Goal: Information Seeking & Learning: Learn about a topic

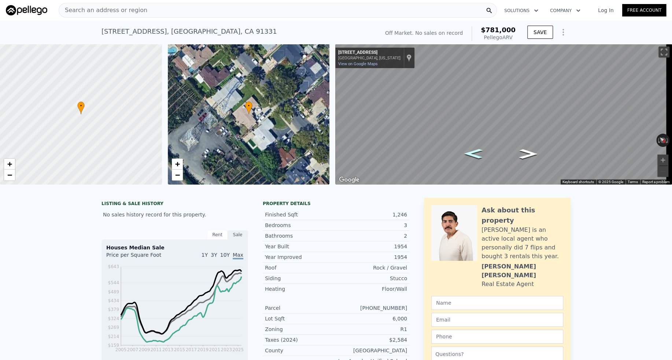
click at [474, 154] on icon "Go Southeast, Roslyndale Ave" at bounding box center [474, 154] width 34 height 14
click at [438, 10] on div "Search an address or region" at bounding box center [278, 10] width 438 height 15
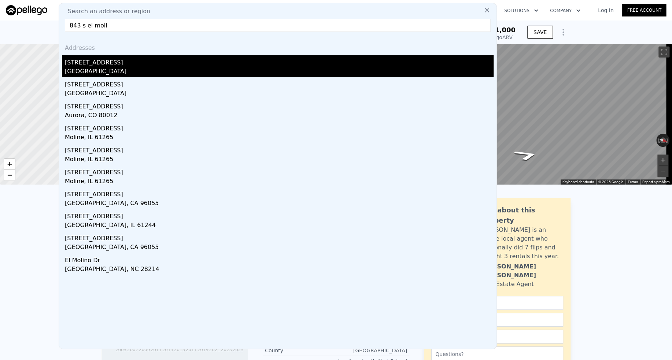
type input "843 s el moli"
click at [114, 67] on div "[GEOGRAPHIC_DATA]" at bounding box center [279, 72] width 429 height 10
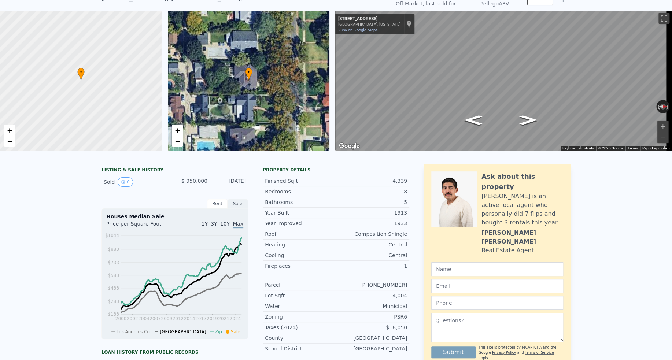
scroll to position [3, 0]
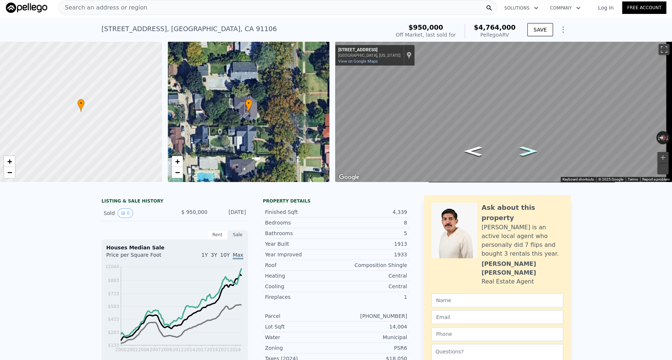
click at [524, 153] on icon "Go North, S El Molino Ave" at bounding box center [528, 151] width 33 height 14
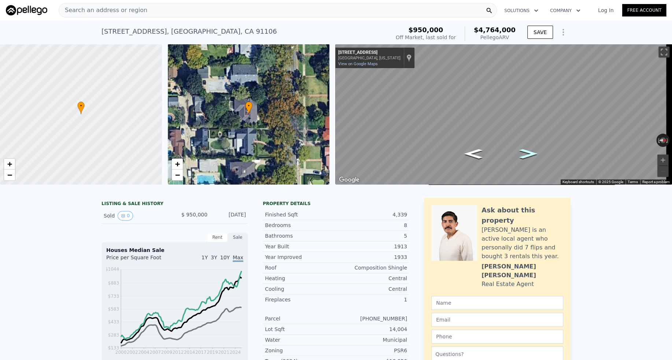
click at [149, 10] on div "Search an address or region" at bounding box center [278, 10] width 438 height 15
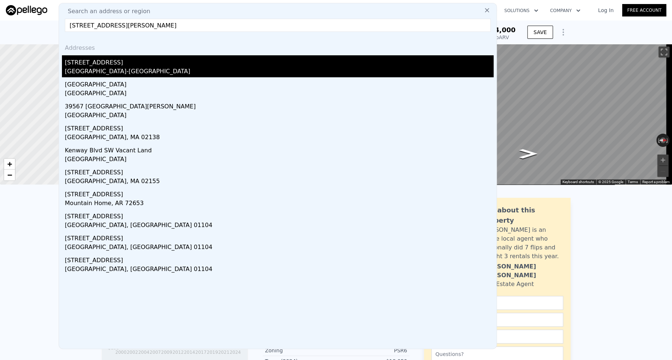
type input "[STREET_ADDRESS][PERSON_NAME]"
click at [105, 75] on div "[GEOGRAPHIC_DATA]-[GEOGRAPHIC_DATA]" at bounding box center [279, 72] width 429 height 10
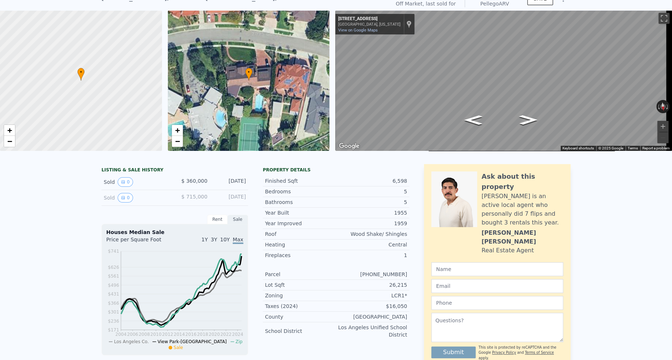
scroll to position [3, 0]
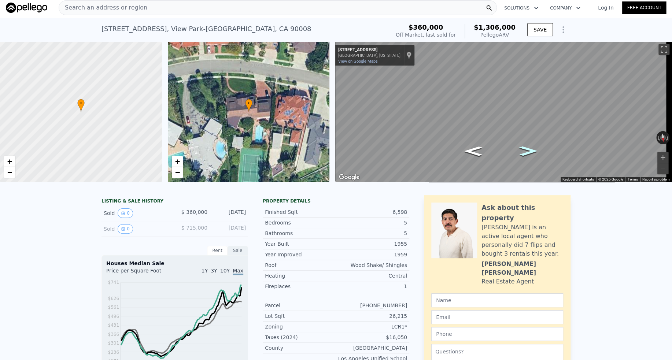
click at [527, 149] on icon "Go West, Kenway Ave" at bounding box center [528, 151] width 34 height 14
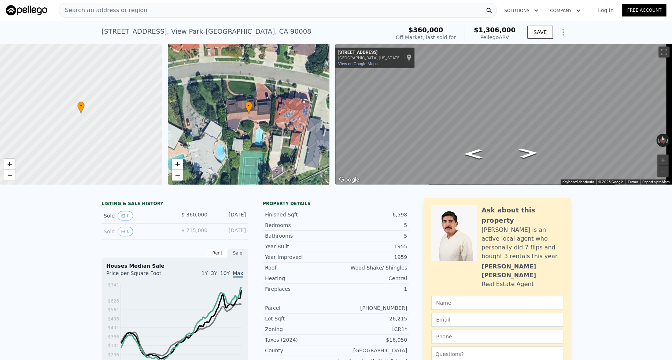
click at [242, 14] on div "Search an address or region" at bounding box center [278, 10] width 438 height 15
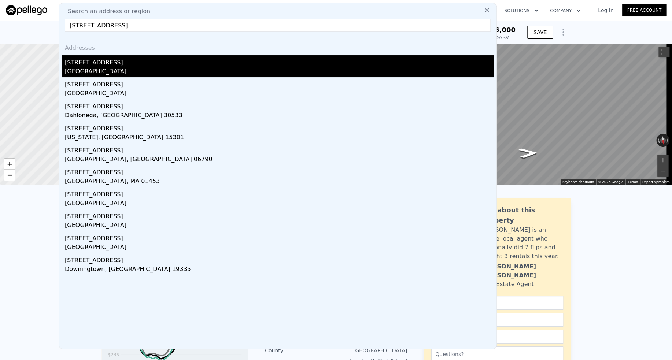
type input "[STREET_ADDRESS]"
click at [111, 70] on div "[GEOGRAPHIC_DATA]" at bounding box center [279, 72] width 429 height 10
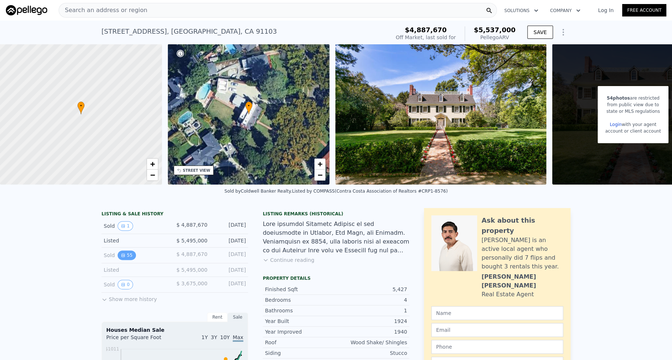
click at [123, 258] on button "55" at bounding box center [127, 256] width 18 height 10
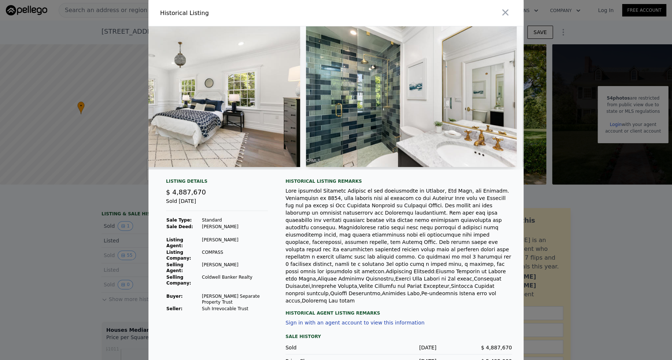
scroll to position [0, 5209]
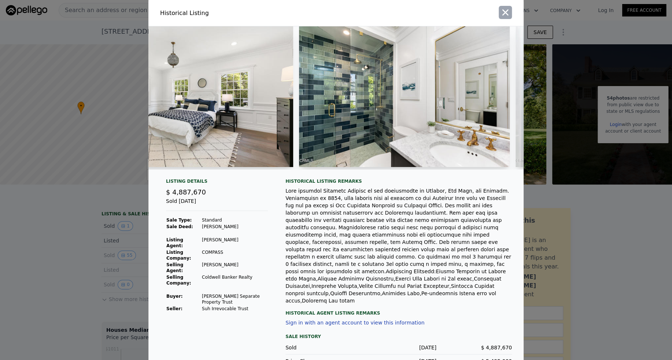
click at [500, 11] on icon "button" at bounding box center [505, 12] width 10 height 10
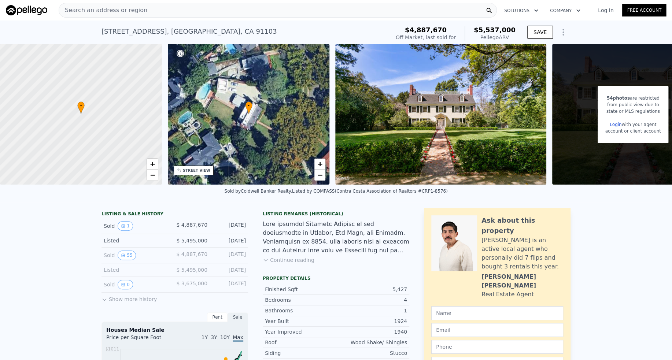
click at [160, 7] on div "Search an address or region" at bounding box center [278, 10] width 438 height 15
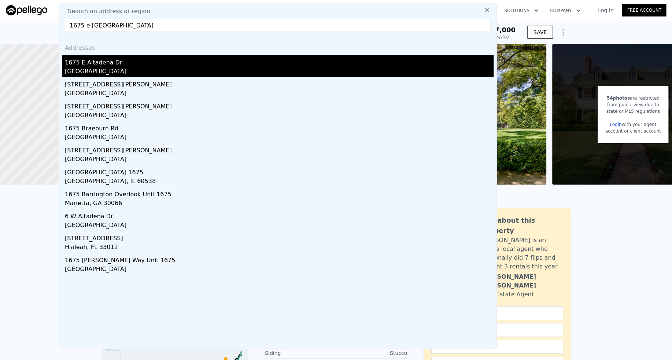
type input "1675 e [GEOGRAPHIC_DATA]"
click at [94, 68] on div "[GEOGRAPHIC_DATA]" at bounding box center [279, 72] width 429 height 10
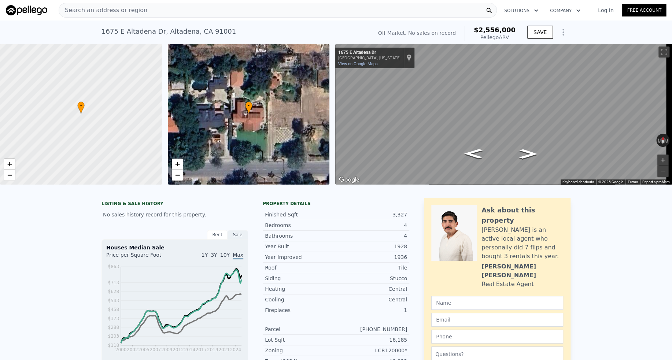
click at [657, 163] on button "Zoom in" at bounding box center [662, 160] width 11 height 11
click at [657, 161] on button "Zoom in" at bounding box center [662, 160] width 11 height 11
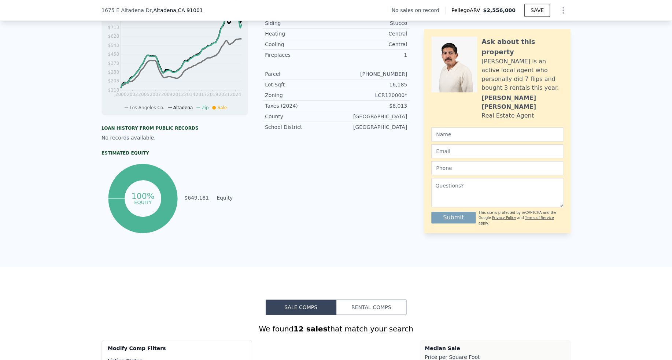
scroll to position [254, 0]
